Goal: Information Seeking & Learning: Learn about a topic

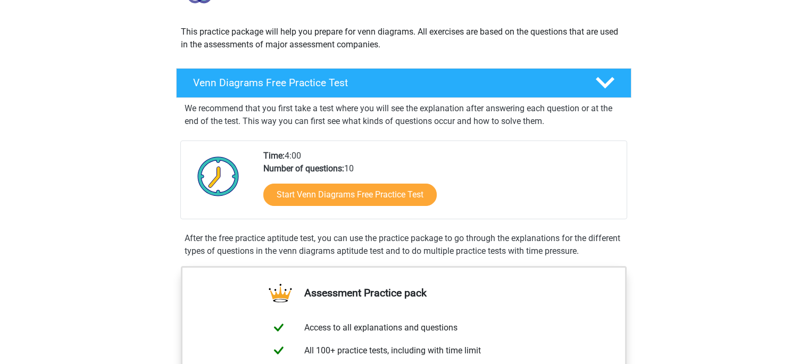
scroll to position [108, 0]
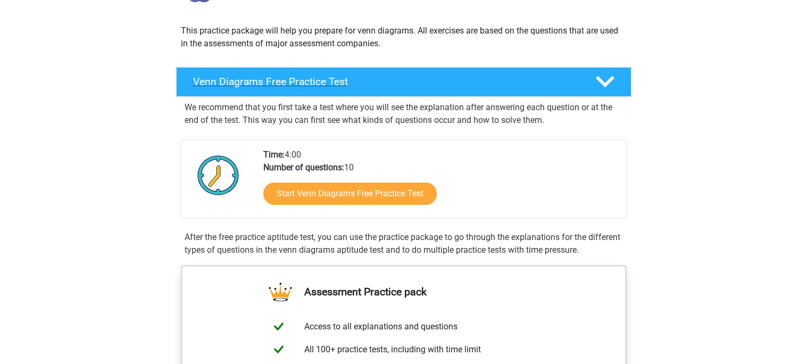
click at [294, 81] on h4 "Venn Diagrams Free Practice Test" at bounding box center [385, 82] width 385 height 12
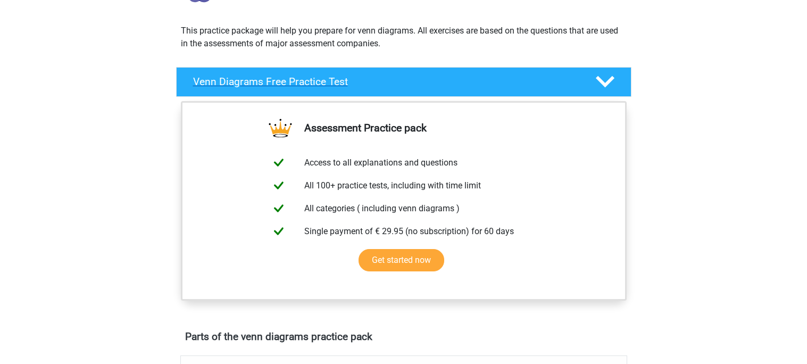
click at [563, 85] on h4 "Venn Diagrams Free Practice Test" at bounding box center [385, 82] width 385 height 12
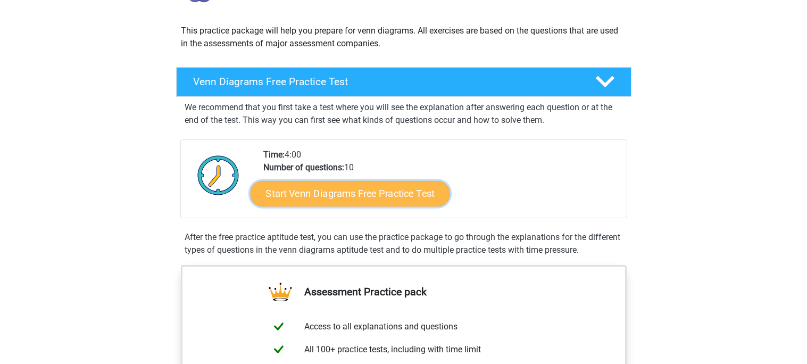
click at [394, 195] on link "Start Venn Diagrams Free Practice Test" at bounding box center [350, 194] width 200 height 26
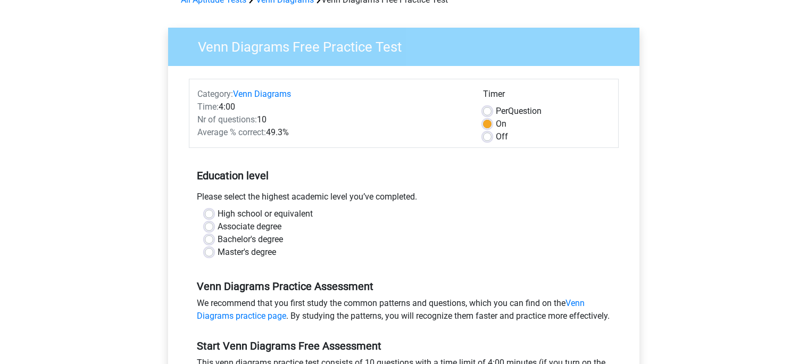
scroll to position [65, 0]
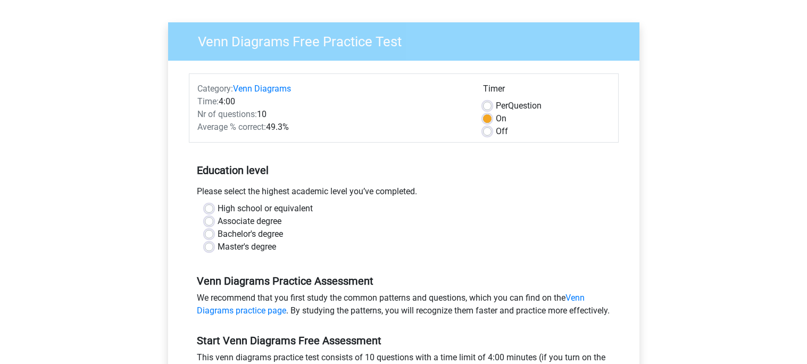
click at [312, 233] on div "Bachelor's degree" at bounding box center [404, 234] width 398 height 13
click at [218, 242] on label "Master's degree" at bounding box center [247, 247] width 59 height 13
click at [205, 242] on input "Master's degree" at bounding box center [209, 246] width 9 height 11
radio input "true"
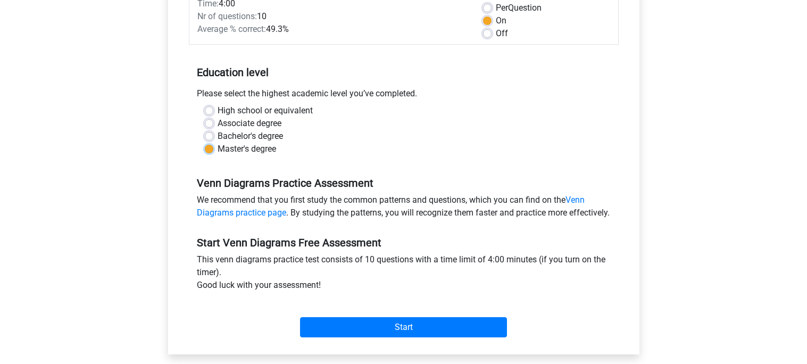
scroll to position [184, 0]
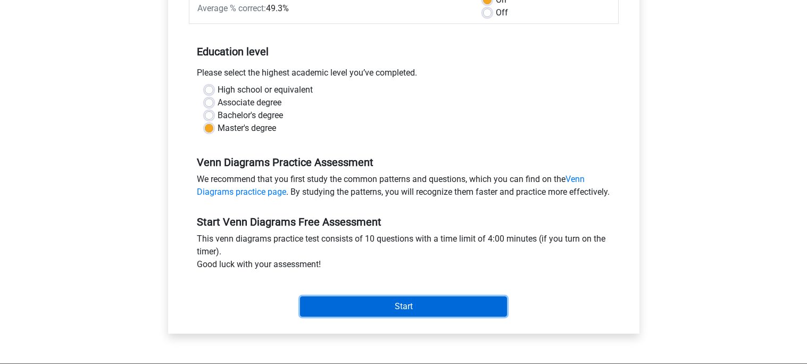
click at [310, 316] on input "Start" at bounding box center [403, 306] width 207 height 20
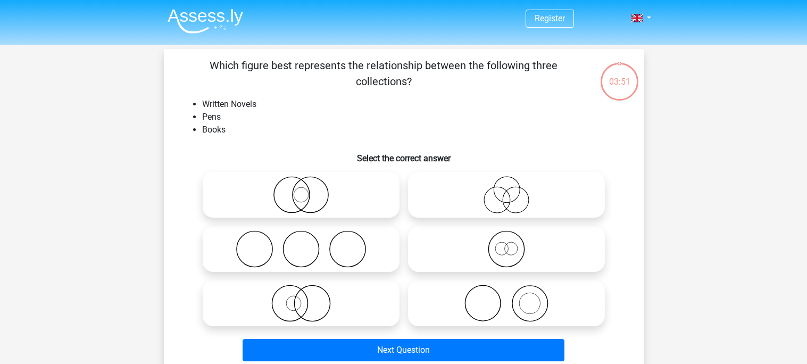
click at [345, 233] on icon at bounding box center [301, 248] width 188 height 37
click at [308, 237] on input "radio" at bounding box center [304, 240] width 7 height 7
radio input "true"
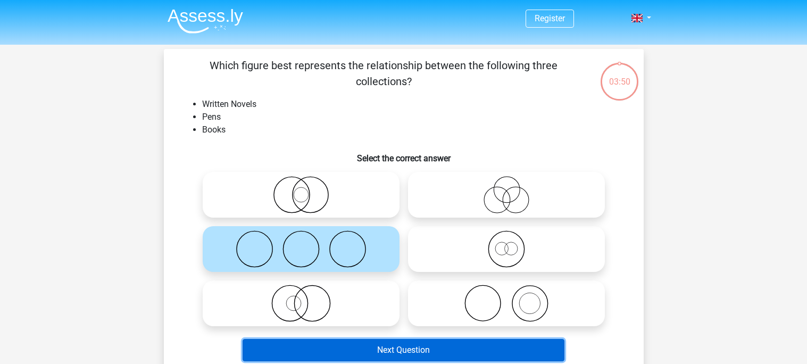
click at [428, 354] on button "Next Question" at bounding box center [404, 350] width 322 height 22
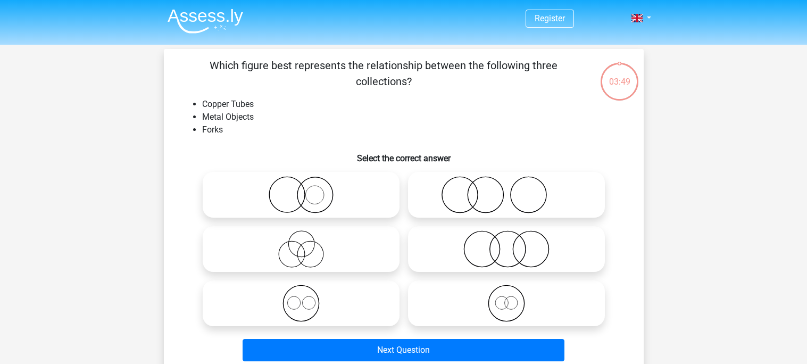
scroll to position [49, 0]
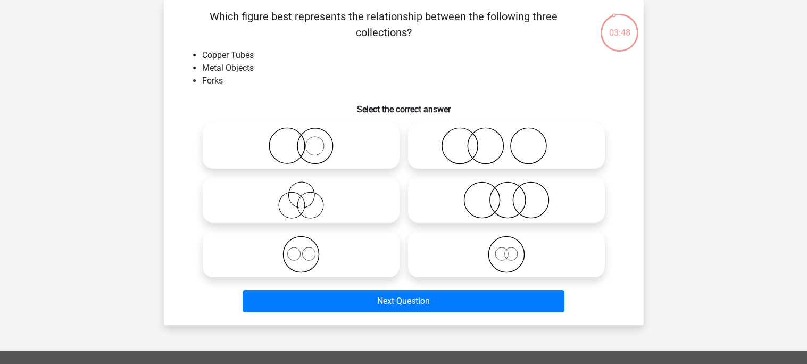
click at [476, 232] on label at bounding box center [506, 255] width 197 height 46
click at [507, 242] on input "radio" at bounding box center [510, 245] width 7 height 7
radio input "true"
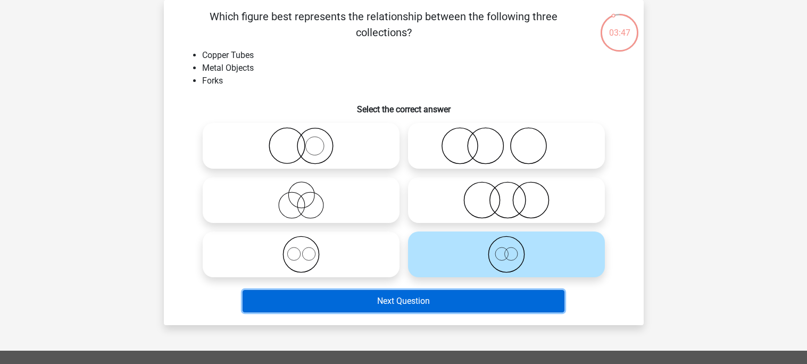
click at [438, 308] on button "Next Question" at bounding box center [404, 301] width 322 height 22
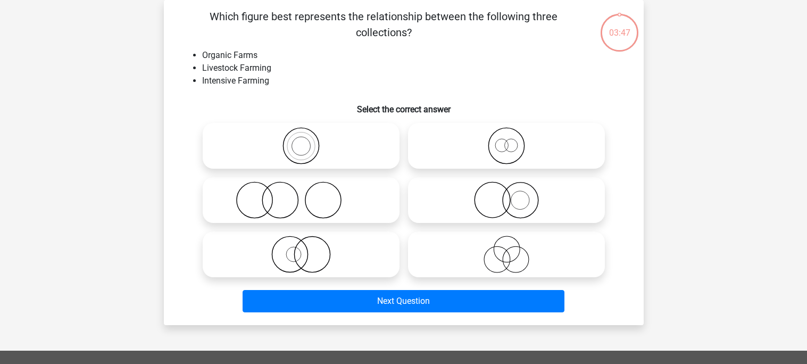
click at [456, 194] on icon at bounding box center [506, 199] width 188 height 37
click at [507, 194] on input "radio" at bounding box center [510, 191] width 7 height 7
radio input "true"
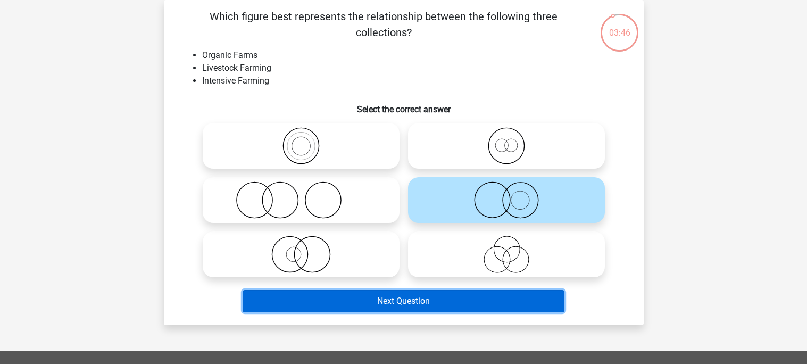
click at [427, 294] on button "Next Question" at bounding box center [404, 301] width 322 height 22
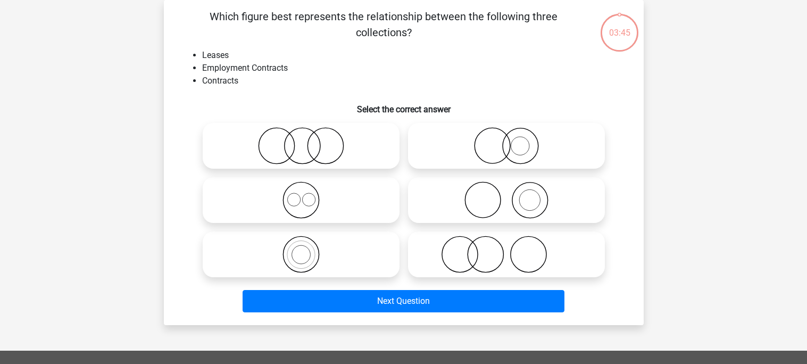
click at [342, 162] on icon at bounding box center [301, 145] width 188 height 37
click at [308, 141] on input "radio" at bounding box center [304, 137] width 7 height 7
radio input "true"
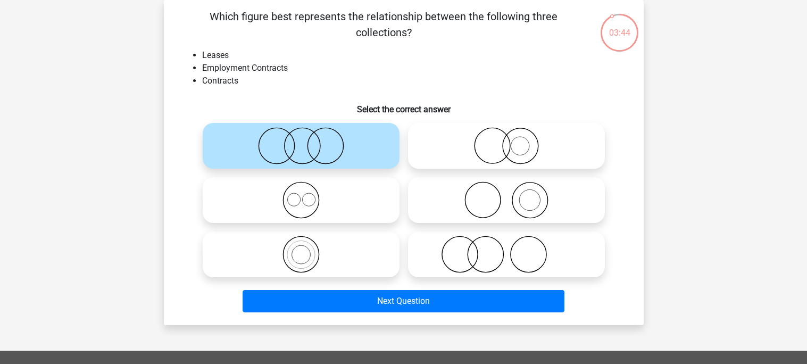
click at [367, 318] on div "Which figure best represents the relationship between the following three colle…" at bounding box center [404, 162] width 480 height 325
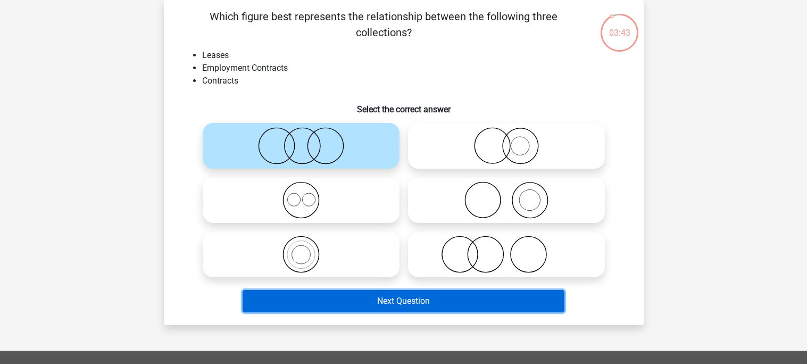
click at [374, 308] on button "Next Question" at bounding box center [404, 301] width 322 height 22
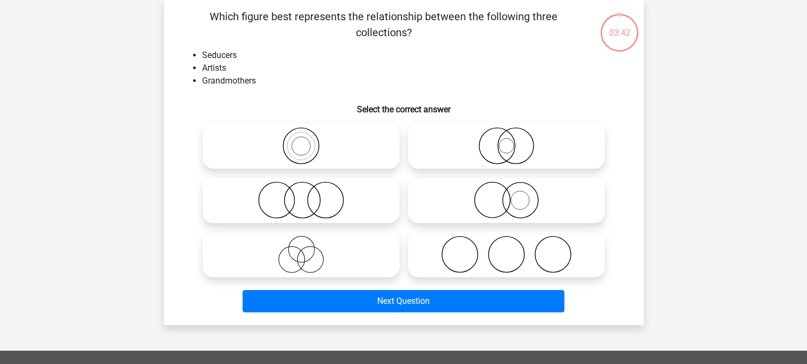
click at [340, 247] on icon at bounding box center [301, 254] width 188 height 37
click at [308, 247] on input "radio" at bounding box center [304, 245] width 7 height 7
radio input "true"
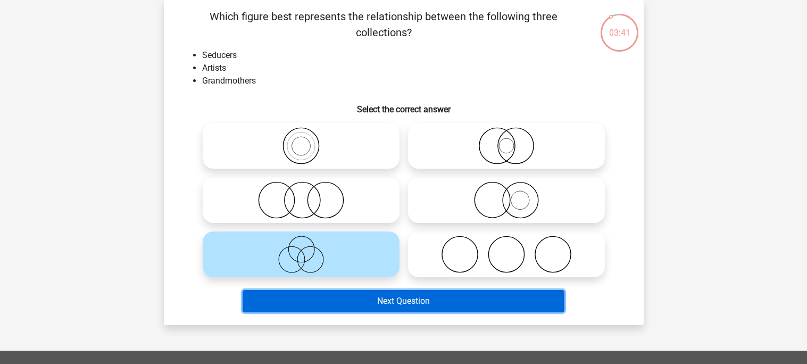
click at [464, 302] on button "Next Question" at bounding box center [404, 301] width 322 height 22
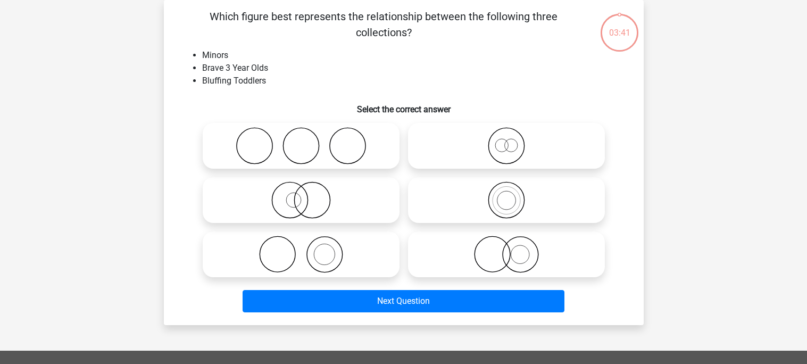
click at [493, 196] on icon at bounding box center [506, 199] width 188 height 37
click at [507, 195] on input "radio" at bounding box center [510, 191] width 7 height 7
radio input "true"
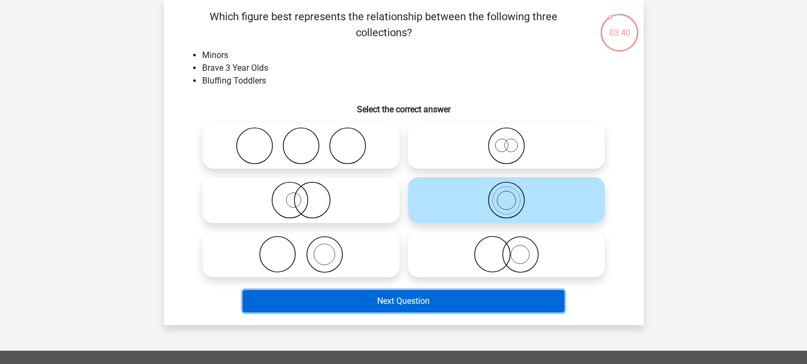
click at [473, 291] on button "Next Question" at bounding box center [404, 301] width 322 height 22
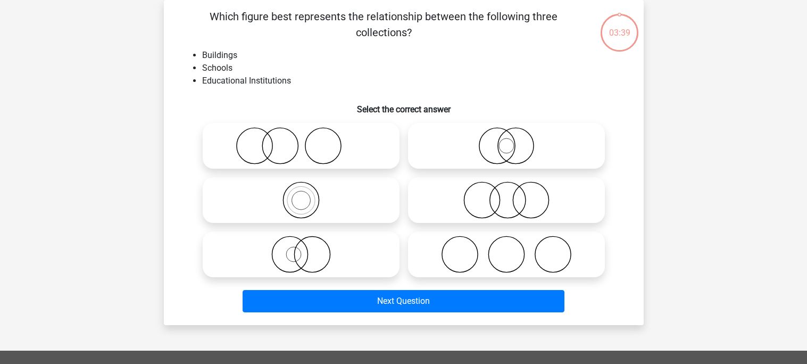
click at [379, 152] on icon at bounding box center [301, 145] width 188 height 37
click at [308, 141] on input "radio" at bounding box center [304, 137] width 7 height 7
radio input "true"
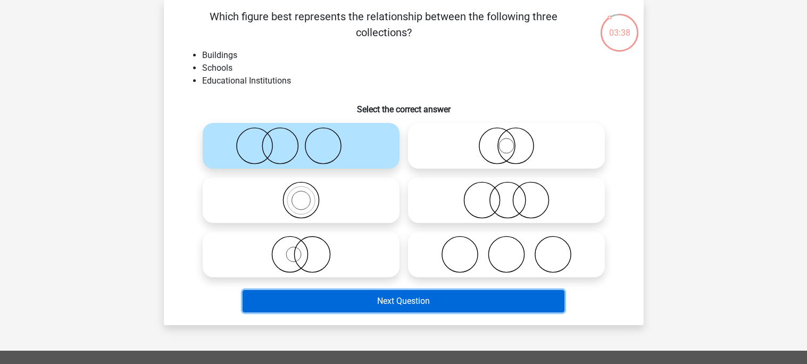
click at [402, 298] on button "Next Question" at bounding box center [404, 301] width 322 height 22
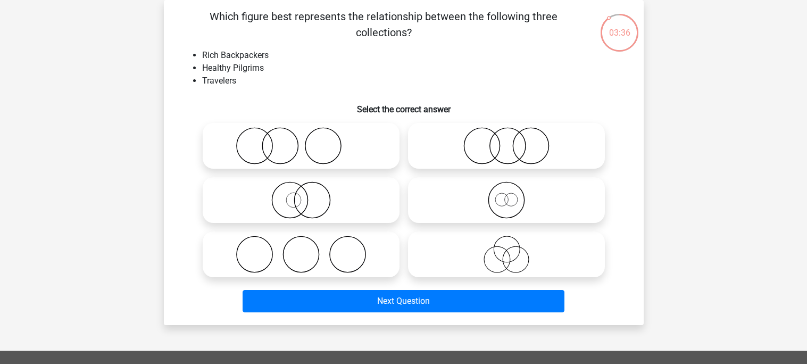
click at [426, 258] on icon at bounding box center [506, 254] width 188 height 37
click at [507, 249] on input "radio" at bounding box center [510, 245] width 7 height 7
radio input "true"
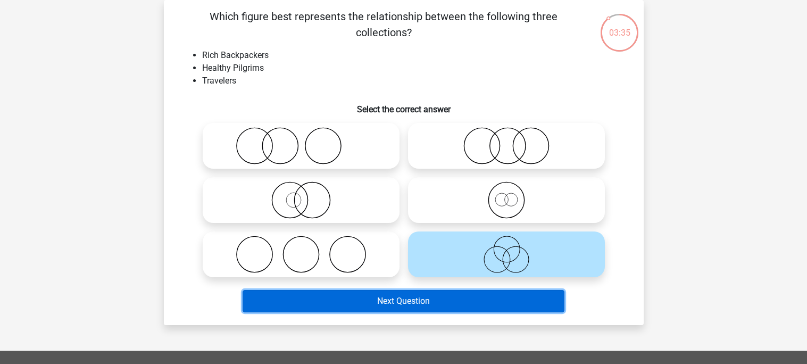
click at [414, 306] on button "Next Question" at bounding box center [404, 301] width 322 height 22
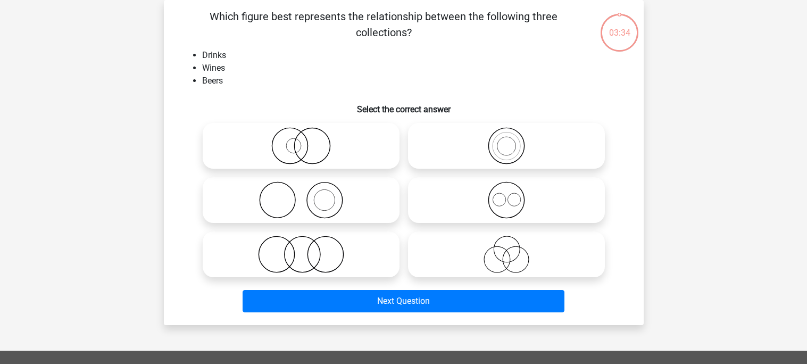
click at [381, 250] on icon at bounding box center [301, 254] width 188 height 37
click at [308, 249] on input "radio" at bounding box center [304, 245] width 7 height 7
radio input "true"
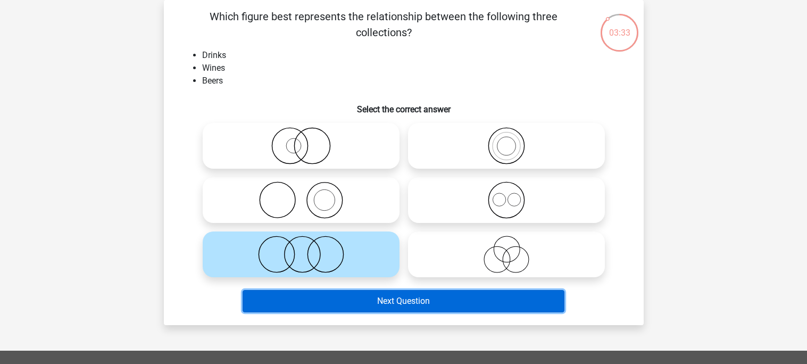
click at [379, 296] on button "Next Question" at bounding box center [404, 301] width 322 height 22
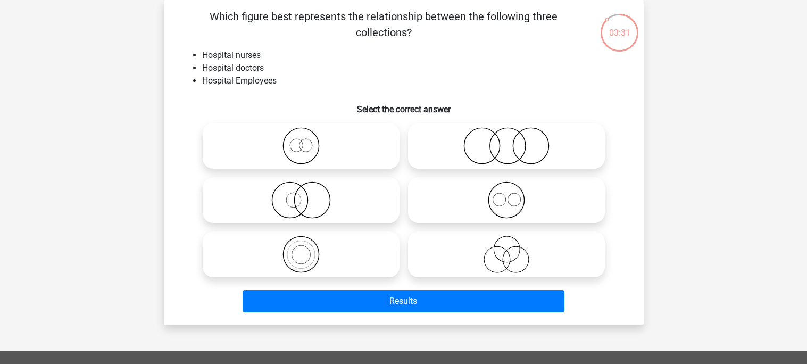
click at [461, 147] on icon at bounding box center [506, 145] width 188 height 37
click at [507, 141] on input "radio" at bounding box center [510, 137] width 7 height 7
radio input "true"
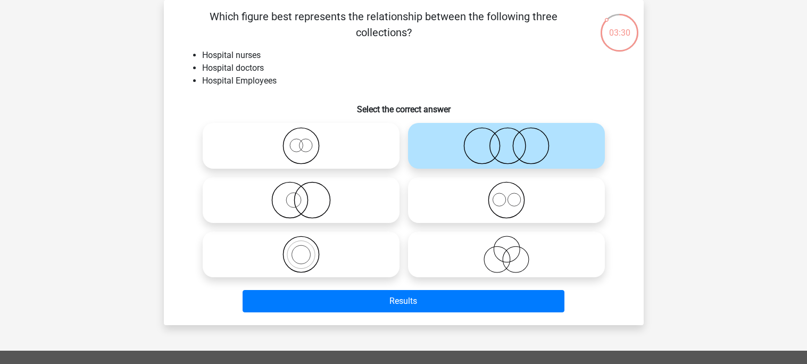
click at [402, 288] on div "Results" at bounding box center [404, 299] width 446 height 35
click at [309, 212] on icon at bounding box center [301, 199] width 188 height 37
click at [308, 195] on input "radio" at bounding box center [304, 191] width 7 height 7
radio input "true"
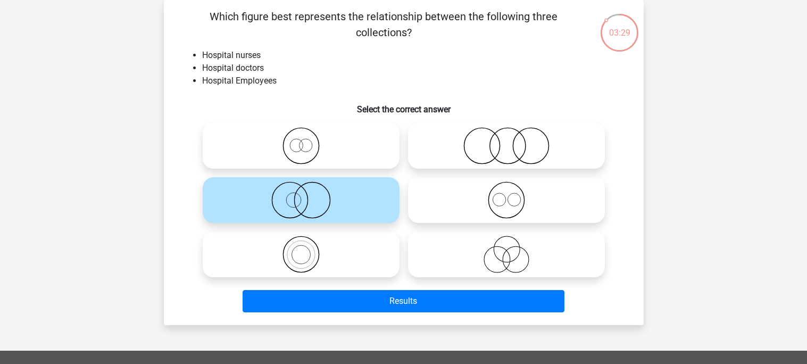
click at [335, 261] on icon at bounding box center [301, 254] width 188 height 37
click at [308, 249] on input "radio" at bounding box center [304, 245] width 7 height 7
radio input "true"
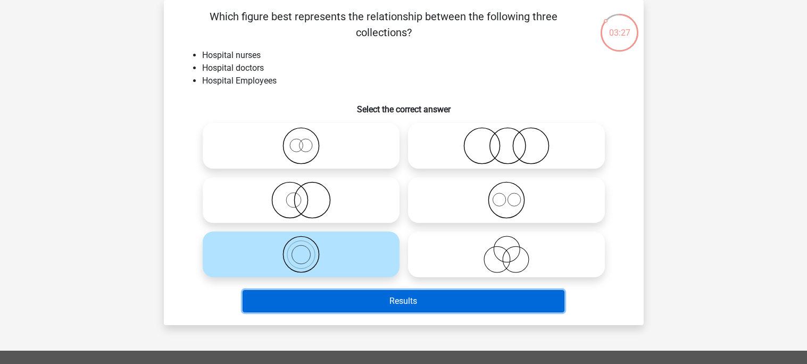
click at [367, 307] on button "Results" at bounding box center [404, 301] width 322 height 22
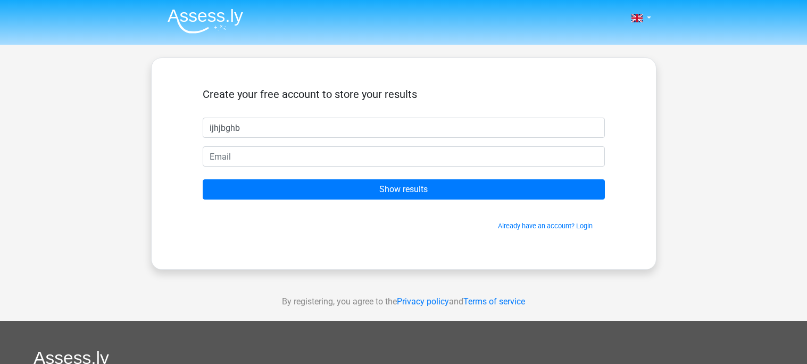
type input "ijhjbghb"
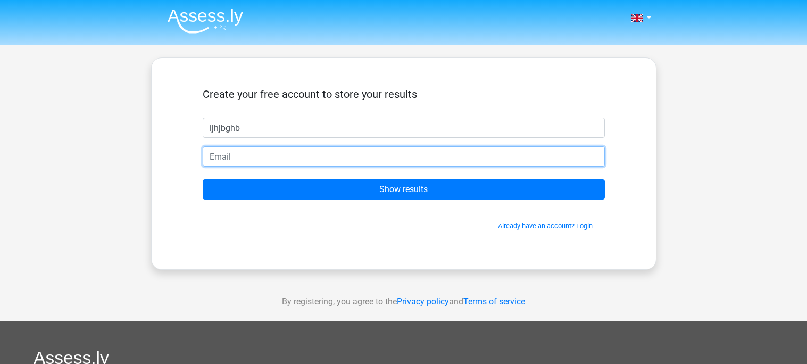
click at [401, 148] on input "email" at bounding box center [404, 156] width 402 height 20
type input "[EMAIL_ADDRESS][PERSON_NAME][DOMAIN_NAME]"
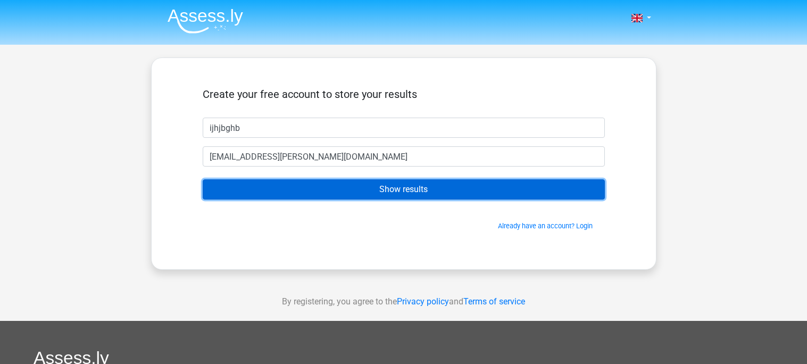
click at [360, 191] on input "Show results" at bounding box center [404, 189] width 402 height 20
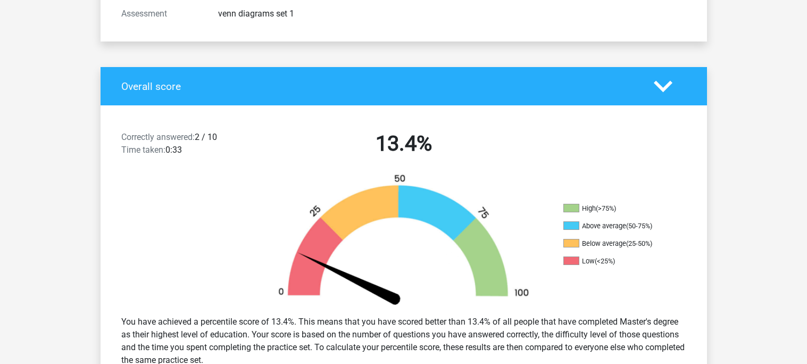
scroll to position [166, 0]
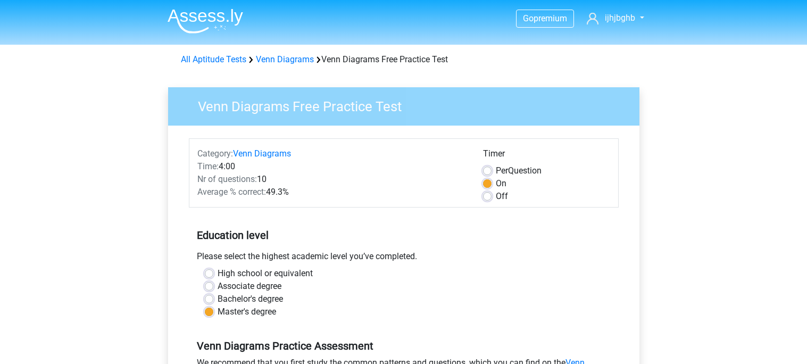
scroll to position [184, 0]
